Goal: Download file/media

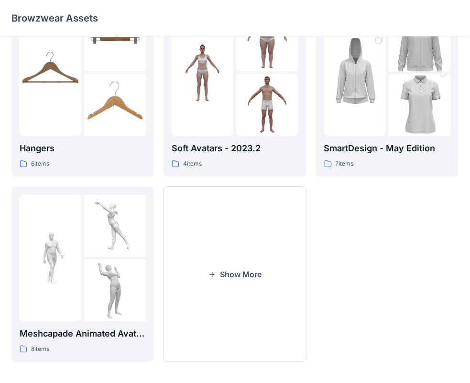
scroll to position [237, 0]
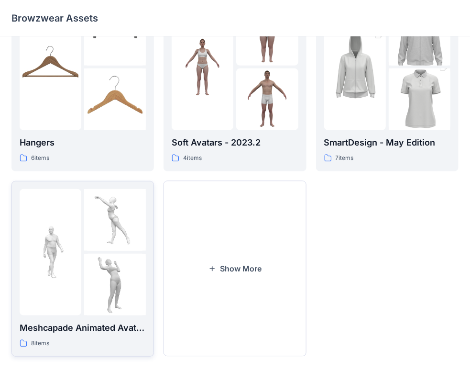
click at [60, 257] on img at bounding box center [51, 252] width 62 height 62
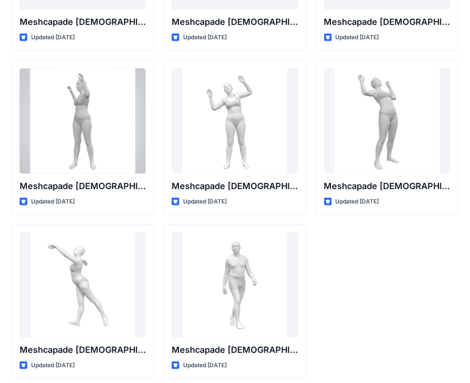
scroll to position [152, 0]
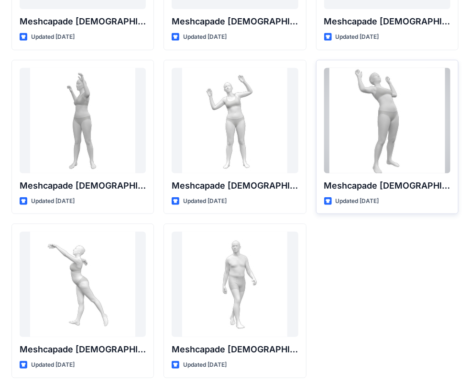
click at [377, 135] on div at bounding box center [387, 120] width 126 height 105
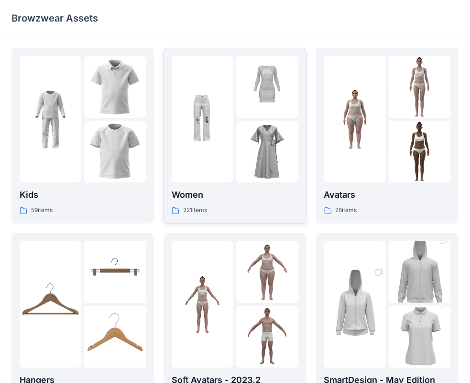
click at [227, 191] on p "Women" at bounding box center [235, 194] width 126 height 13
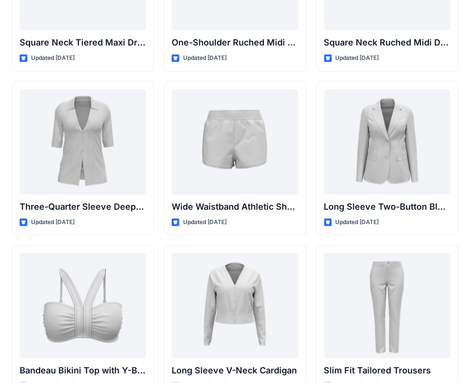
scroll to position [781, 0]
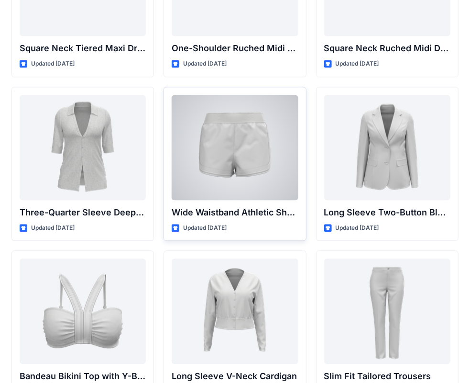
click at [243, 145] on div at bounding box center [235, 147] width 126 height 105
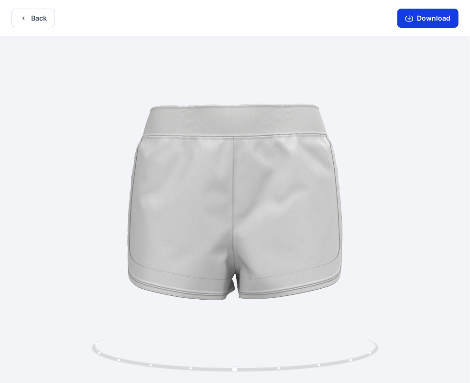
click at [433, 25] on button "Download" at bounding box center [428, 18] width 61 height 19
